Goal: Task Accomplishment & Management: Complete application form

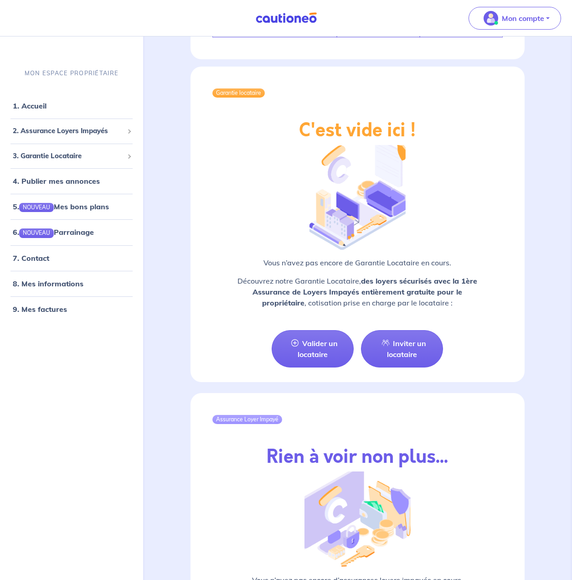
scroll to position [955, 0]
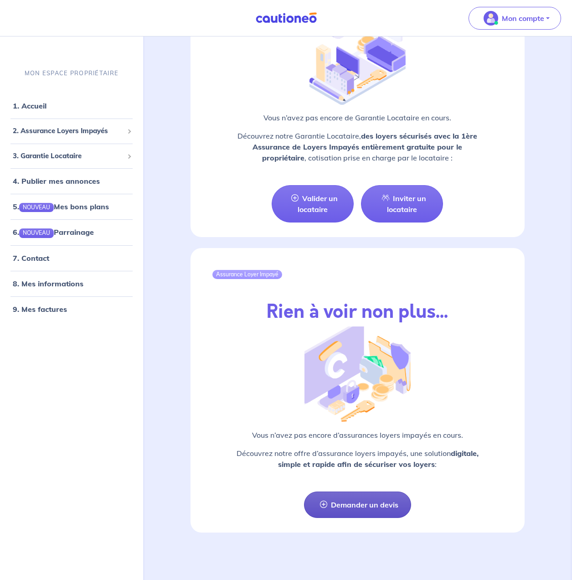
click at [363, 510] on link "Demander un devis" at bounding box center [357, 505] width 107 height 26
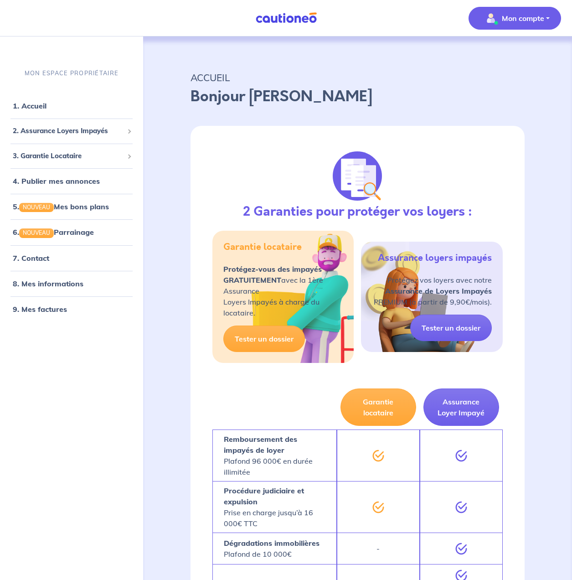
click at [536, 17] on p "Mon compte" at bounding box center [523, 18] width 42 height 11
click at [509, 64] on div "Mes informations Me déconnecter" at bounding box center [506, 67] width 82 height 59
click at [509, 61] on link "Mes informations" at bounding box center [505, 56] width 73 height 15
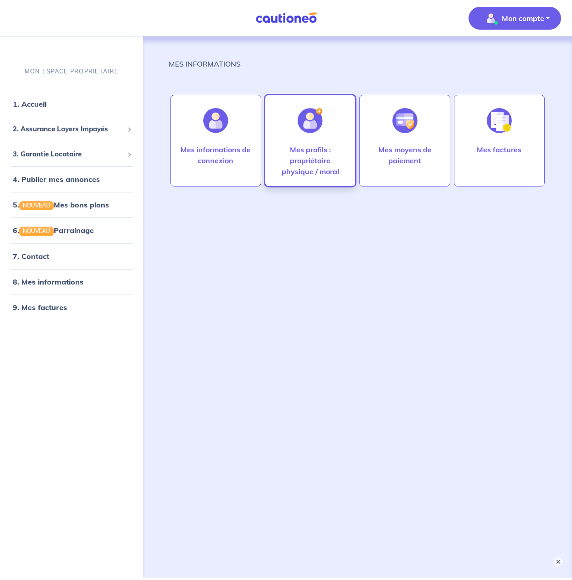
click at [311, 167] on p "Mes profils : propriétaire physique / moral" at bounding box center [311, 160] width 72 height 33
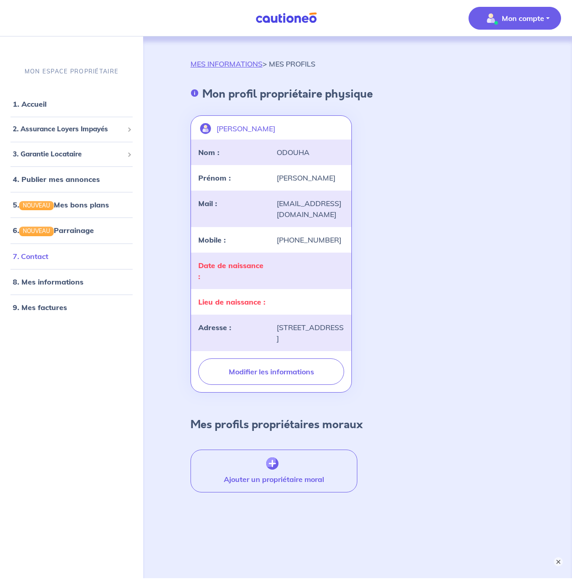
click at [32, 254] on link "7. Contact" at bounding box center [31, 256] width 36 height 9
click at [56, 182] on link "4. Publier mes annonces" at bounding box center [55, 179] width 84 height 9
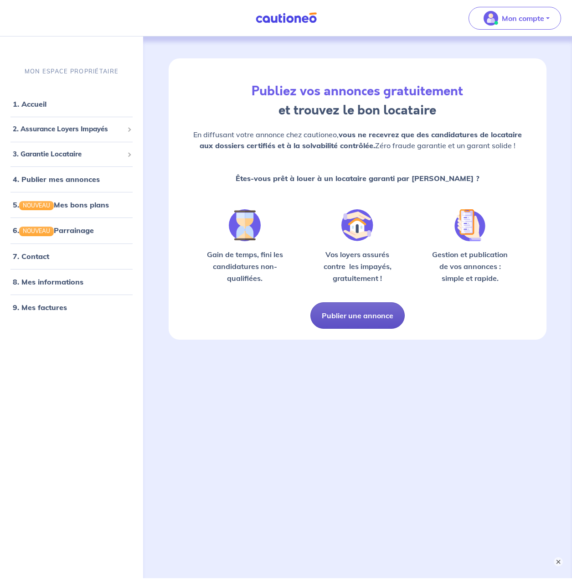
click at [380, 322] on button "Publier une annonce" at bounding box center [358, 315] width 94 height 26
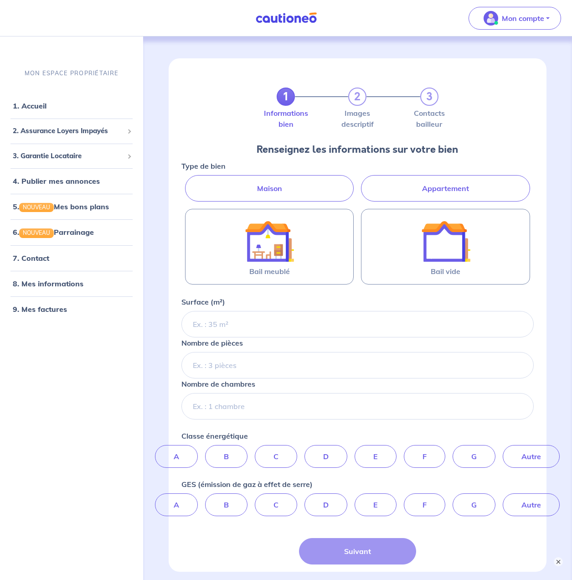
click at [398, 195] on label "Appartement" at bounding box center [445, 188] width 169 height 26
click at [187, 181] on input "Appartement" at bounding box center [185, 178] width 6 height 6
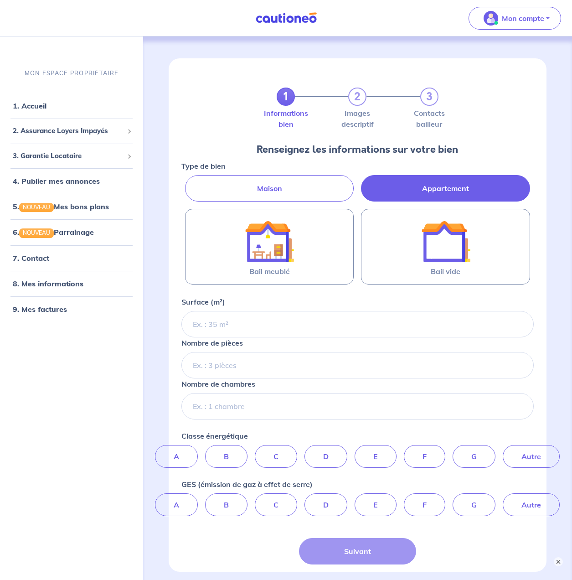
radio input "true"
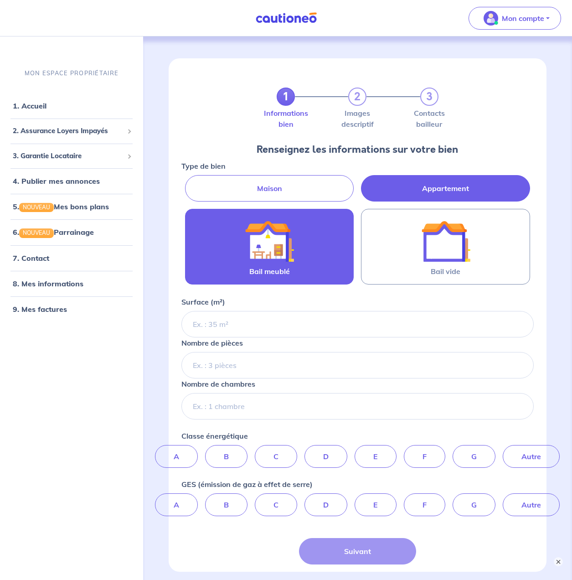
click at [284, 239] on img at bounding box center [269, 241] width 49 height 49
click at [0, 0] on input "Bail meublé" at bounding box center [0, 0] width 0 height 0
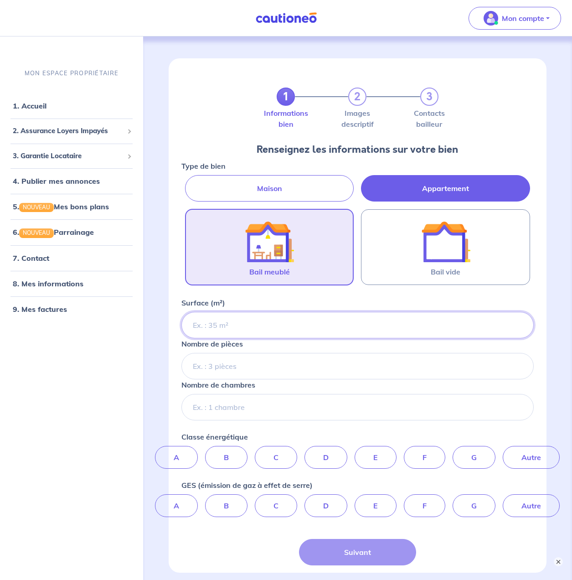
click at [229, 329] on input "Surface (m²)" at bounding box center [358, 325] width 353 height 26
type input "60"
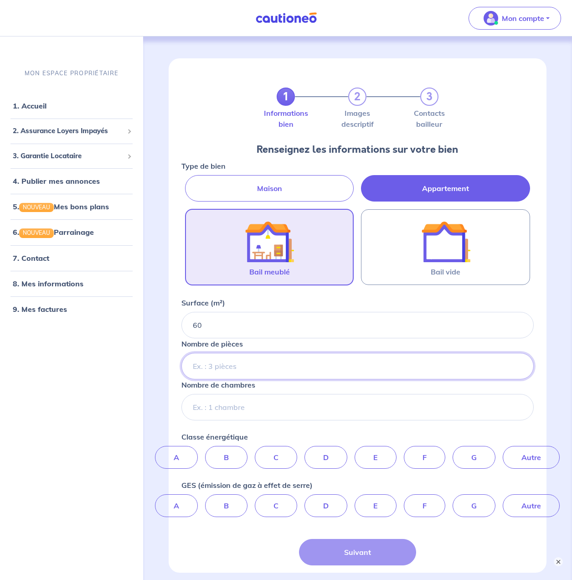
click at [330, 366] on input "Nombre de pièces" at bounding box center [358, 366] width 353 height 26
type input "2"
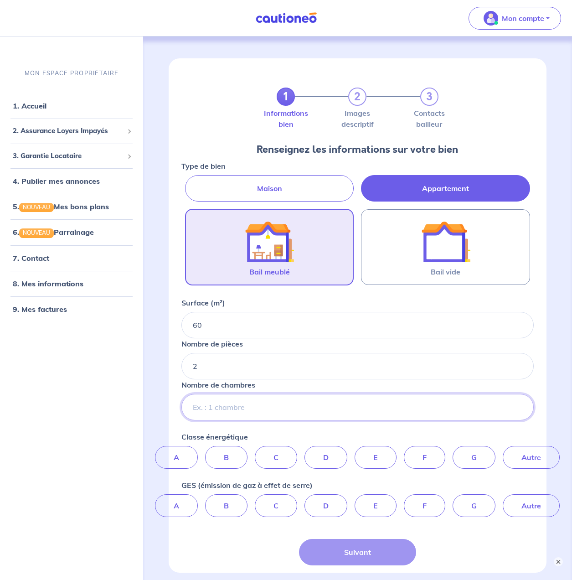
click at [327, 405] on input "Nombre de chambres" at bounding box center [358, 407] width 353 height 26
type input "1"
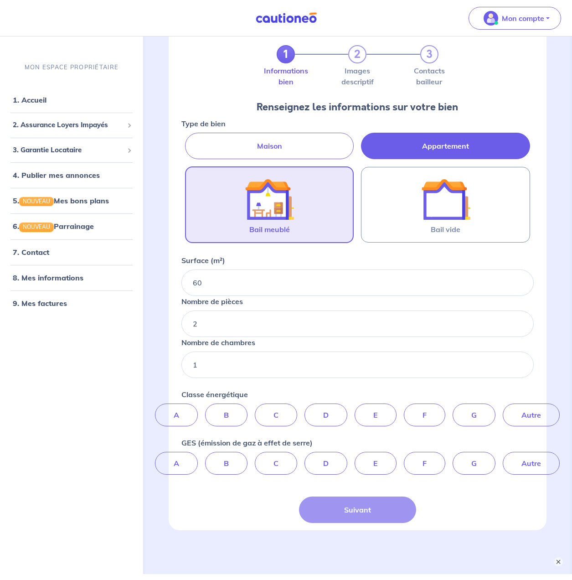
scroll to position [73, 0]
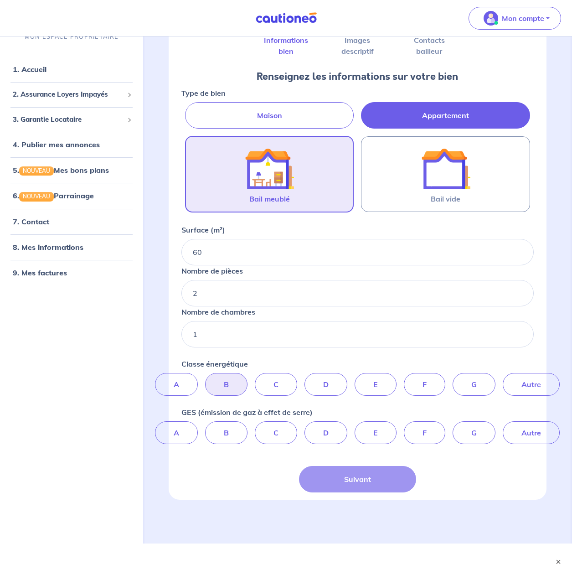
click at [232, 386] on label "B" at bounding box center [226, 384] width 42 height 23
click at [355, 379] on input "B" at bounding box center [358, 376] width 6 height 6
radio input "true"
click at [538, 430] on label "Autre" at bounding box center [531, 432] width 57 height 23
click at [361, 427] on input "Autre" at bounding box center [358, 424] width 6 height 6
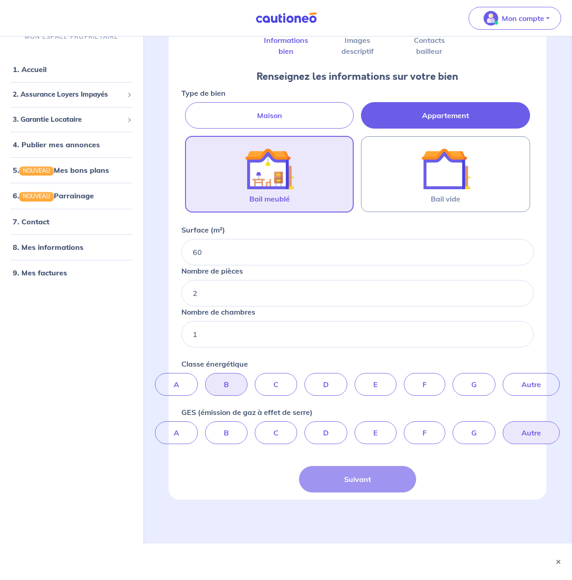
radio input "true"
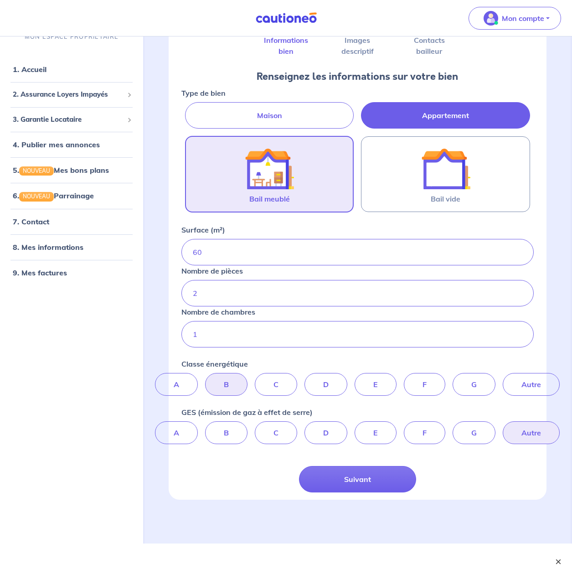
click at [558, 560] on button "×" at bounding box center [558, 561] width 11 height 11
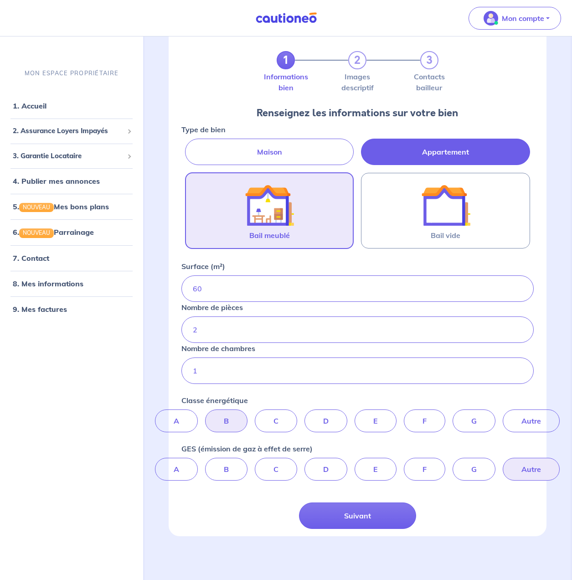
scroll to position [36, 0]
click at [399, 521] on button "Suivant" at bounding box center [358, 516] width 118 height 26
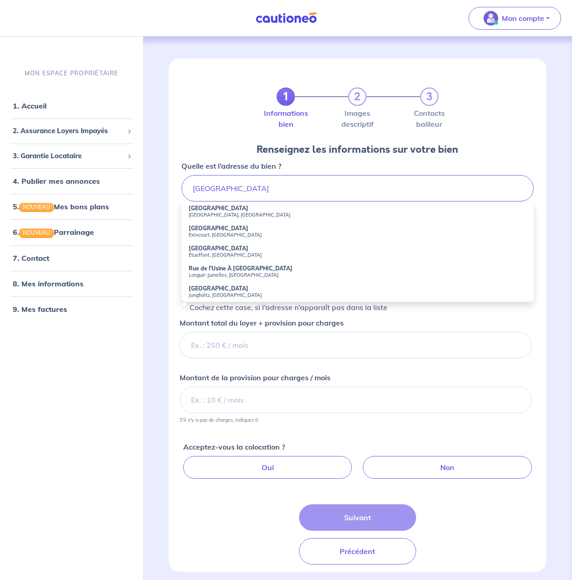
click at [152, 290] on div "1 2 3 Informations bien Images descriptif Contacts bailleur Renseignez les info…" at bounding box center [358, 325] width 422 height 579
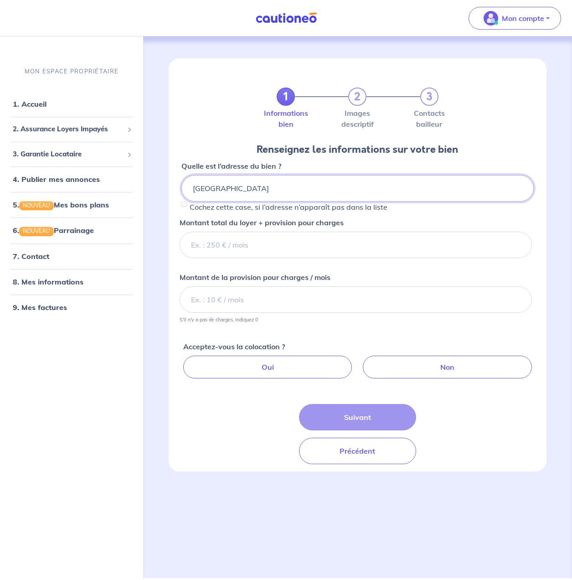
click at [264, 188] on input "[GEOGRAPHIC_DATA]" at bounding box center [358, 188] width 353 height 26
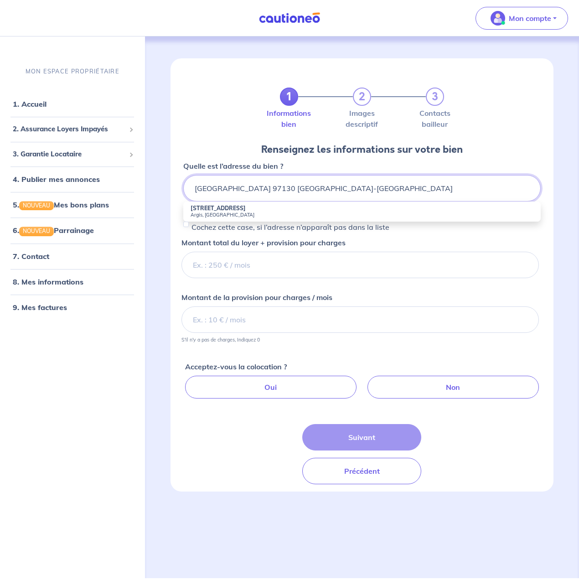
type input "[GEOGRAPHIC_DATA] 97130 [GEOGRAPHIC_DATA]-[GEOGRAPHIC_DATA]"
click at [158, 246] on div "1 2 3 Informations bien Images descriptif Contacts bailleur Renseignez les info…" at bounding box center [362, 307] width 427 height 542
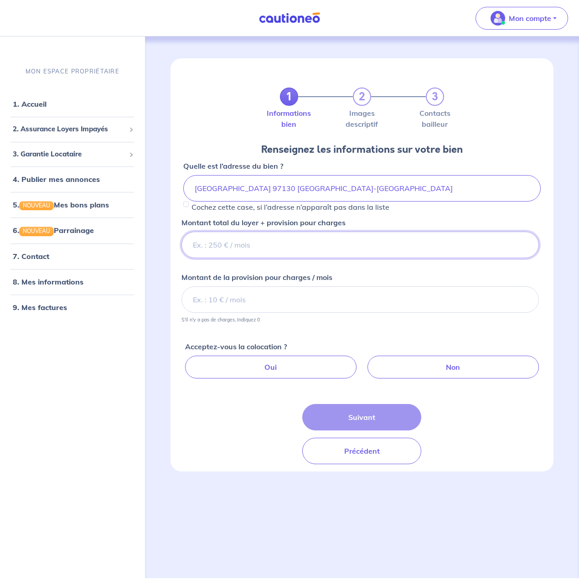
click at [225, 244] on input "Montant total du loyer + provision pour charges" at bounding box center [361, 245] width 358 height 26
type input "790"
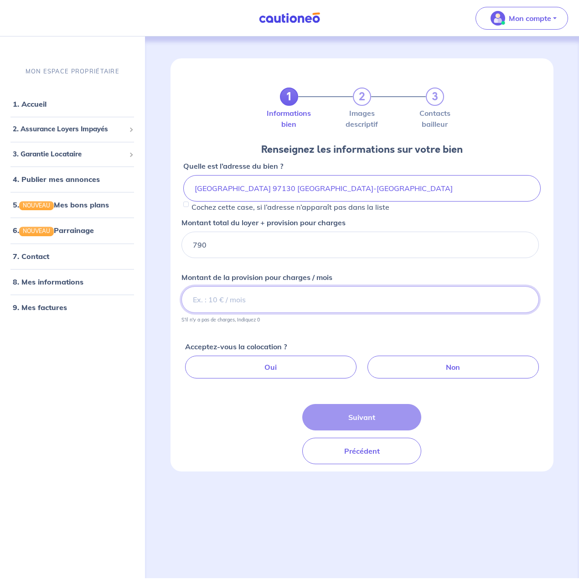
click at [275, 301] on input "Montant de la provision pour charges / mois" at bounding box center [361, 299] width 358 height 26
type input "85"
click at [149, 271] on div "1 2 3 Informations bien Images descriptif Contacts bailleur Renseignez les info…" at bounding box center [362, 307] width 427 height 542
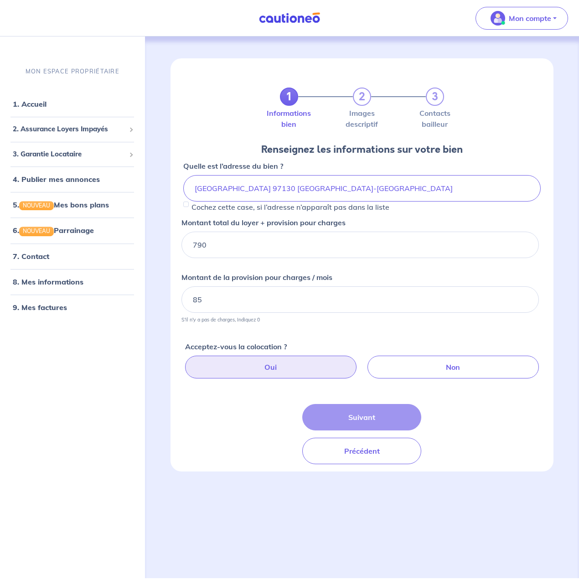
click at [254, 367] on label "Oui" at bounding box center [270, 367] width 171 height 23
click at [361, 362] on input "Oui" at bounding box center [364, 359] width 6 height 6
radio input "true"
click at [420, 363] on label "Non" at bounding box center [453, 367] width 171 height 23
click at [367, 362] on input "Non" at bounding box center [364, 359] width 6 height 6
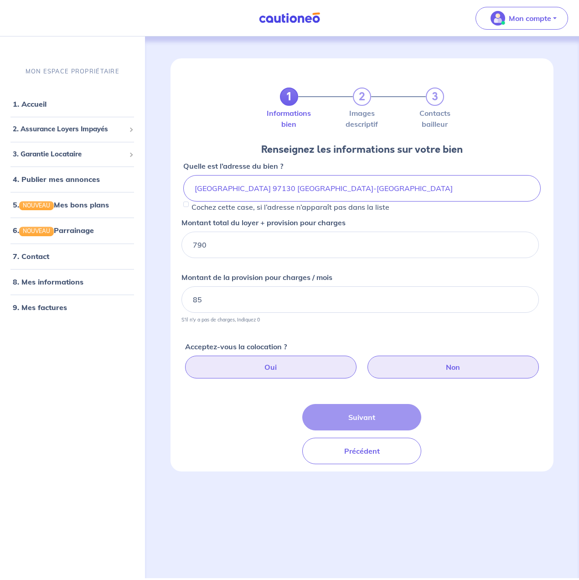
radio input "true"
click at [304, 365] on label "Oui" at bounding box center [270, 367] width 171 height 23
click at [361, 362] on input "Oui" at bounding box center [364, 359] width 6 height 6
radio input "true"
click at [347, 419] on div "Suivant Précédent" at bounding box center [361, 434] width 119 height 60
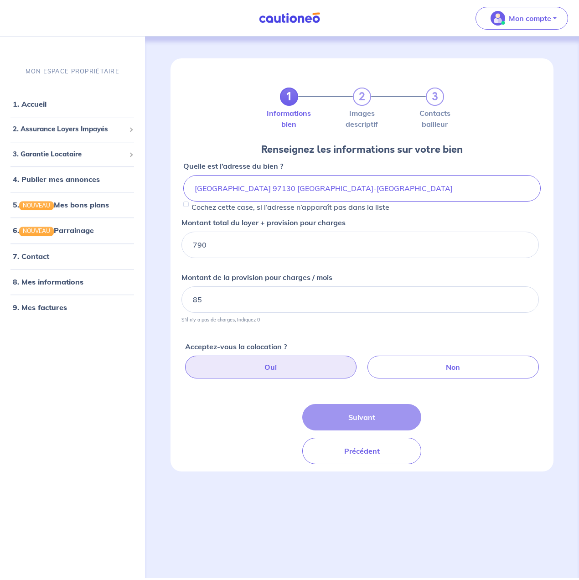
click at [372, 419] on div "Suivant Précédent" at bounding box center [361, 434] width 119 height 60
click at [188, 205] on input "Cochez cette case, si l’adresse n’apparaît pas dans la liste" at bounding box center [185, 204] width 5 height 5
checkbox input "true"
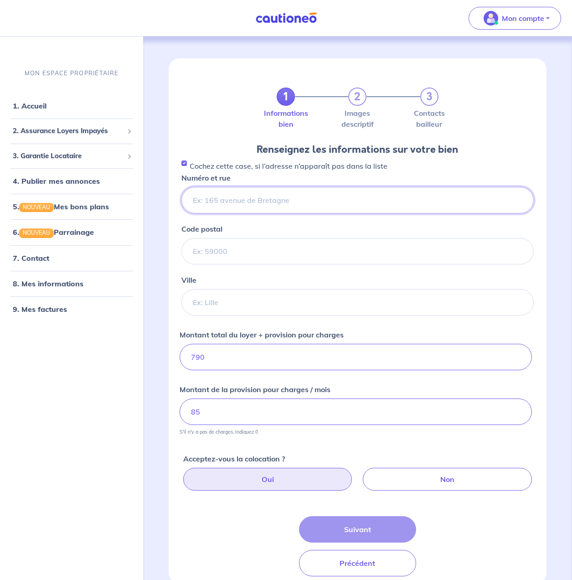
click at [251, 205] on input "Numéro et rue" at bounding box center [358, 200] width 353 height 26
type input "[GEOGRAPHIC_DATA]"
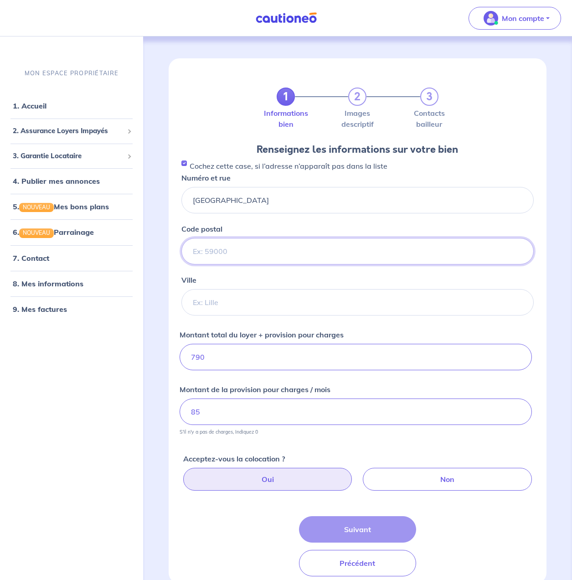
click at [239, 240] on input "Code postal" at bounding box center [358, 251] width 353 height 26
type input "97130"
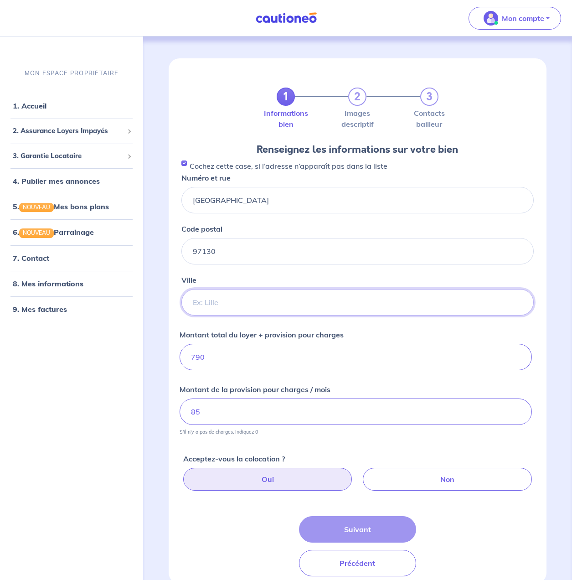
click at [233, 303] on input "Ville" at bounding box center [358, 302] width 353 height 26
type input "Capesterre Belle Eau"
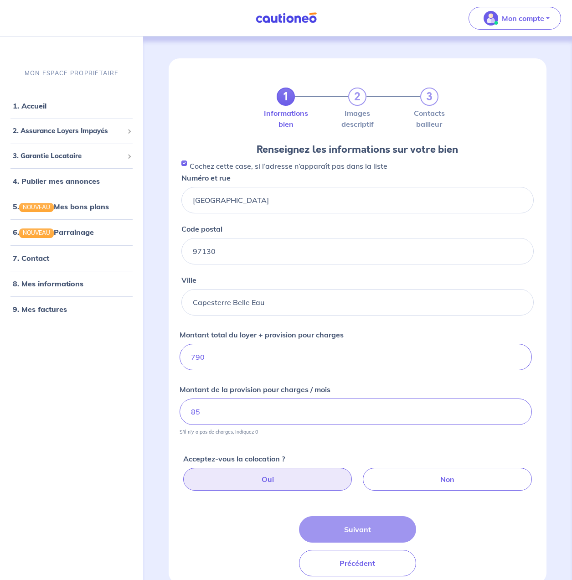
click at [262, 475] on label "Oui" at bounding box center [267, 479] width 169 height 23
click at [357, 474] on input "Oui" at bounding box center [360, 471] width 6 height 6
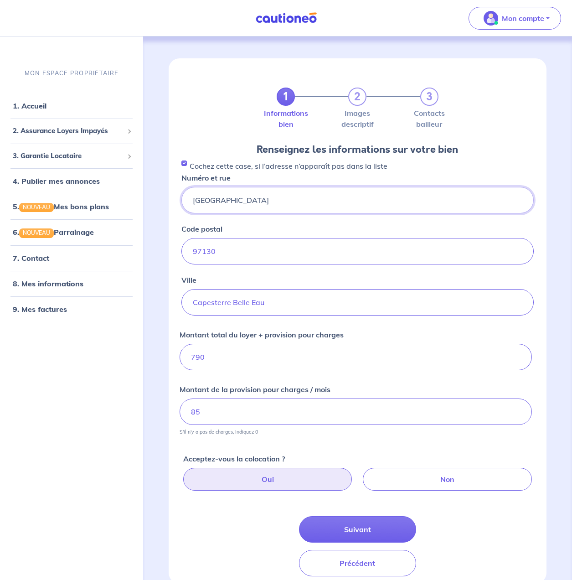
click at [306, 206] on input "[GEOGRAPHIC_DATA]" at bounding box center [358, 200] width 353 height 26
click at [255, 202] on input "[GEOGRAPHIC_DATA] - 1Er étage" at bounding box center [358, 200] width 353 height 26
type input "[GEOGRAPHIC_DATA] - 1er étage"
click at [165, 343] on div "1 2 3 Informations bien Images descriptif Contacts bailleur Renseignez les info…" at bounding box center [358, 331] width 422 height 591
click at [360, 528] on button "Suivant" at bounding box center [358, 529] width 118 height 26
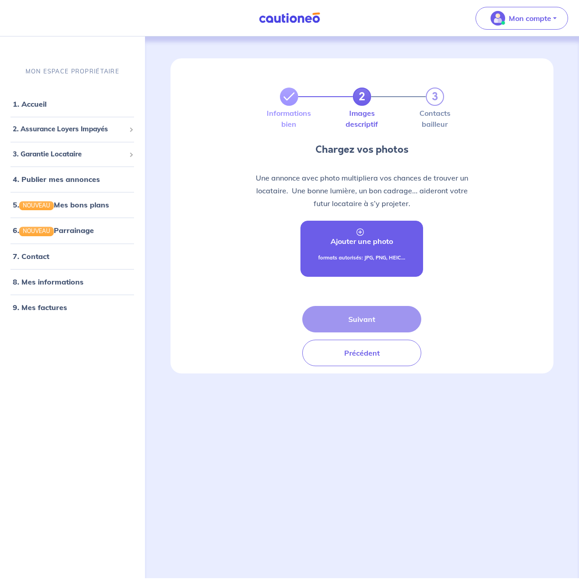
click at [388, 244] on p "Ajouter une photo" at bounding box center [362, 241] width 62 height 11
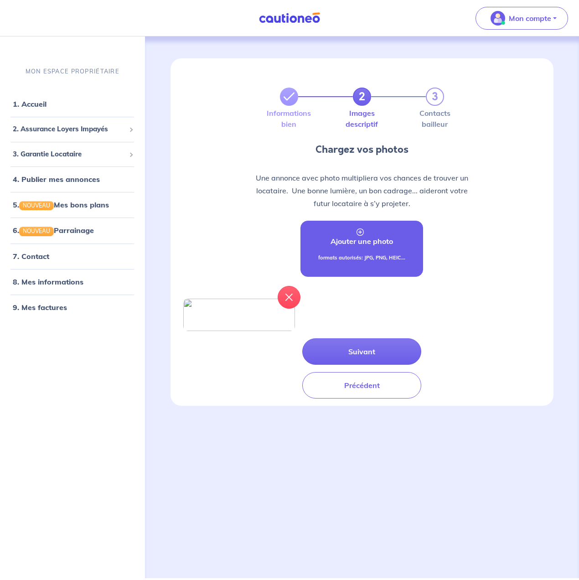
click at [357, 236] on p "Ajouter une photo" at bounding box center [362, 241] width 62 height 11
click at [372, 237] on p "Ajouter une photo" at bounding box center [362, 241] width 62 height 11
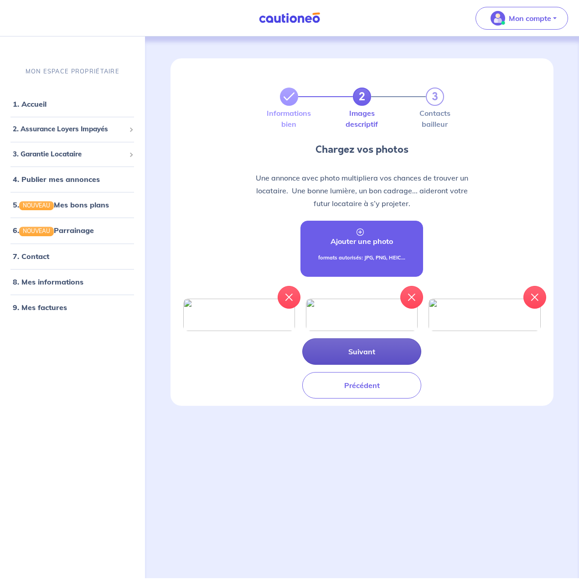
click at [355, 365] on button "Suivant" at bounding box center [361, 351] width 119 height 26
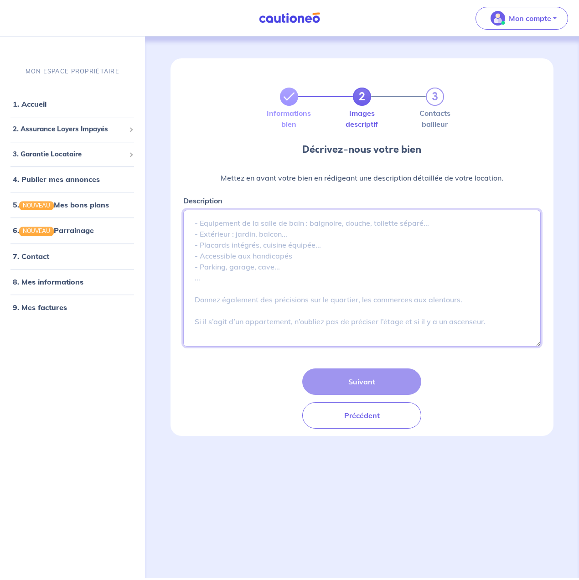
click at [304, 241] on textarea "Description" at bounding box center [362, 278] width 358 height 137
paste textarea "Meublé avec terrasse vue mer, entièrement rénové. Situé dans un environnement c…"
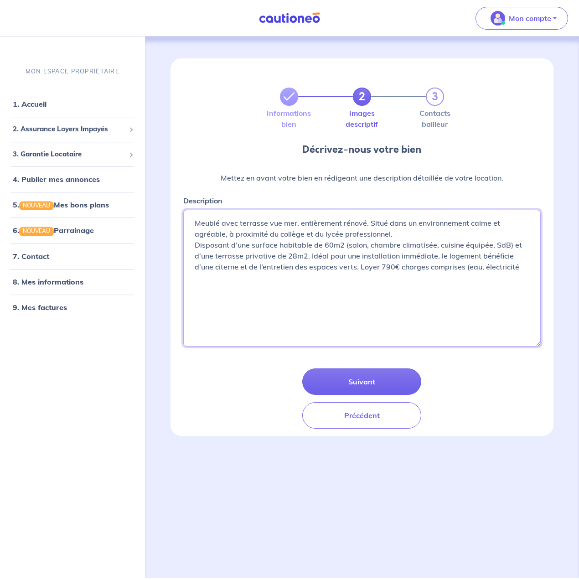
click at [299, 222] on textarea "Meublé avec terrasse vue mer, entièrement rénové. Situé dans un environnement c…" at bounding box center [362, 278] width 358 height 137
click at [459, 268] on textarea "Meublé avec terrasse vue mer, entièrement rénové. Situé dans un environnement c…" at bounding box center [362, 278] width 358 height 137
type textarea "Meublé avec terrasse vue mer, rénové. Situé dans un environnement calme et agré…"
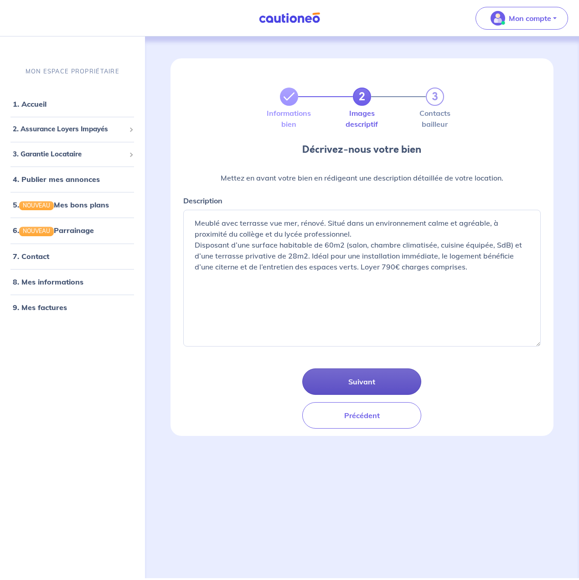
click at [358, 379] on button "Suivant" at bounding box center [361, 381] width 119 height 26
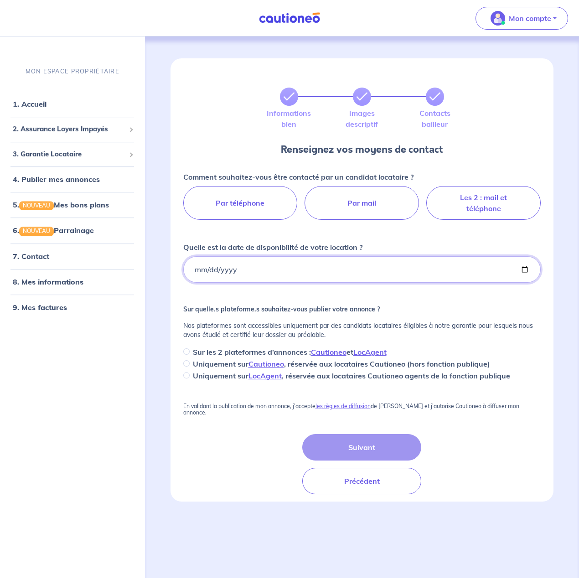
click at [189, 272] on input "Quelle est la date de disponibilité de votre location ?" at bounding box center [362, 269] width 358 height 26
type input "252025-09-08"
click at [224, 267] on input "252025-09-08" at bounding box center [362, 269] width 358 height 26
click at [227, 269] on input "252025-09-08" at bounding box center [362, 269] width 358 height 26
type input "[DATE]"
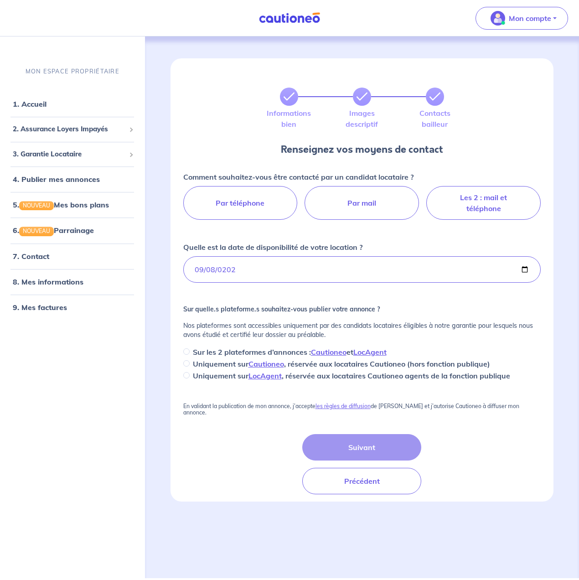
click at [158, 306] on div "Informations bien Images descriptif Contacts bailleur Renseignez vos moyens de …" at bounding box center [362, 307] width 427 height 542
click at [187, 353] on input "Sur les 2 plateformes d’annonces : Cautioneo et LocAgent" at bounding box center [186, 351] width 6 height 6
radio input "true"
click at [268, 203] on label "Par téléphone" at bounding box center [240, 203] width 114 height 34
click at [359, 192] on input "Par téléphone" at bounding box center [362, 189] width 6 height 6
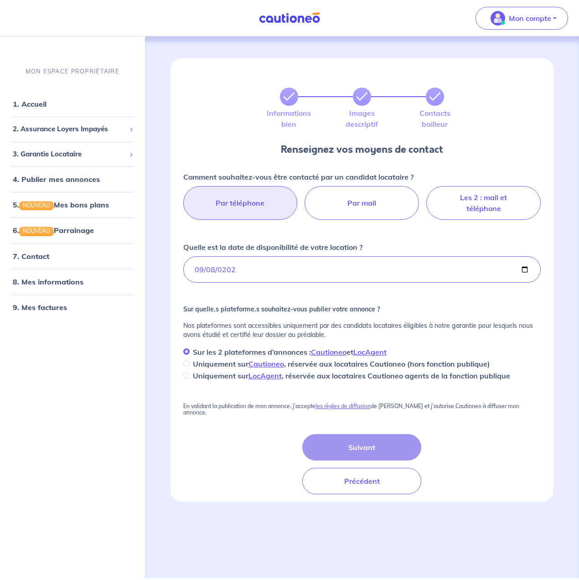
radio input "true"
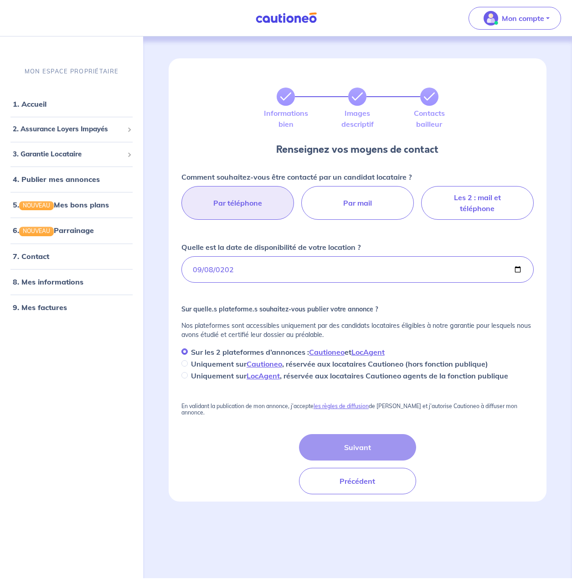
select select "FR"
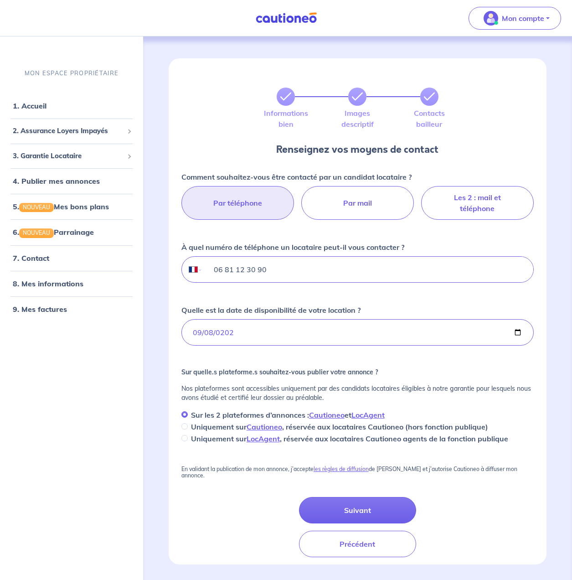
drag, startPoint x: 285, startPoint y: 270, endPoint x: 224, endPoint y: 268, distance: 60.7
click at [224, 268] on input "06 81 12 30 90" at bounding box center [368, 270] width 331 height 26
type input "06 90 55 05 09"
click at [178, 347] on div "Comment souhaitez-vous être contacté par un candidat locataire ? Par téléphone …" at bounding box center [357, 359] width 363 height 397
click at [361, 503] on button "Suivant" at bounding box center [358, 510] width 118 height 26
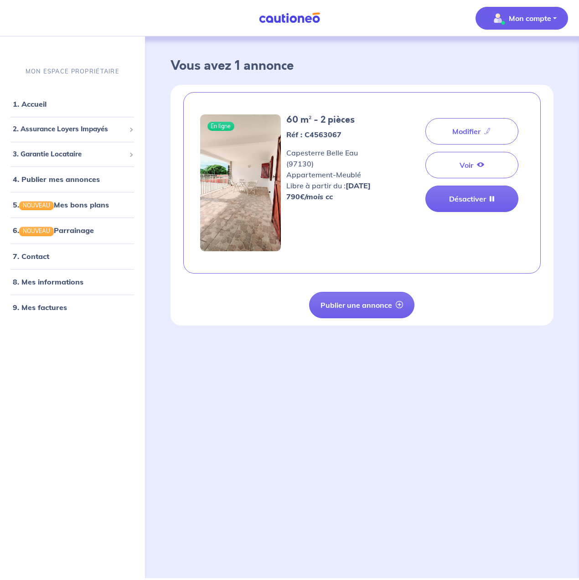
click at [537, 18] on p "Mon compte" at bounding box center [530, 18] width 42 height 11
click at [516, 78] on link "Me déconnecter" at bounding box center [512, 78] width 73 height 15
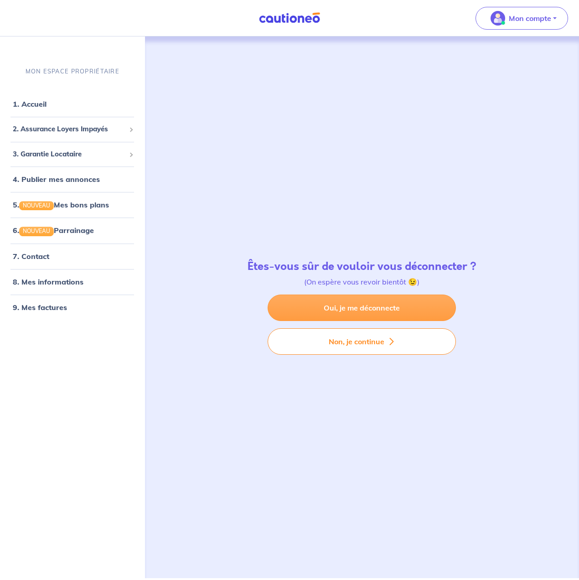
click at [356, 311] on link "Oui, je me déconnecte" at bounding box center [362, 308] width 188 height 26
